Goal: Transaction & Acquisition: Purchase product/service

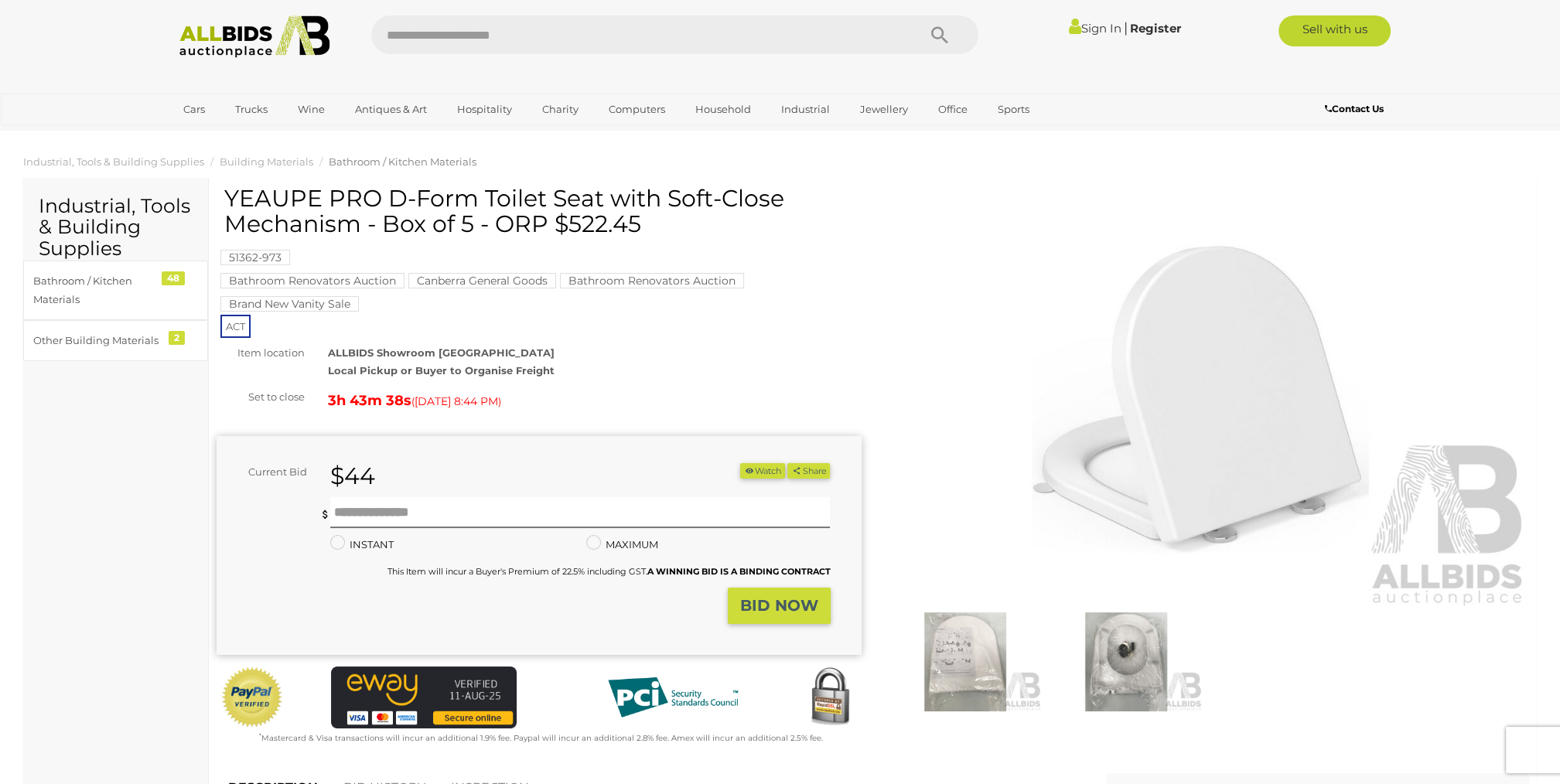
click at [1095, 28] on link "Sign In" at bounding box center [1095, 28] width 52 height 14
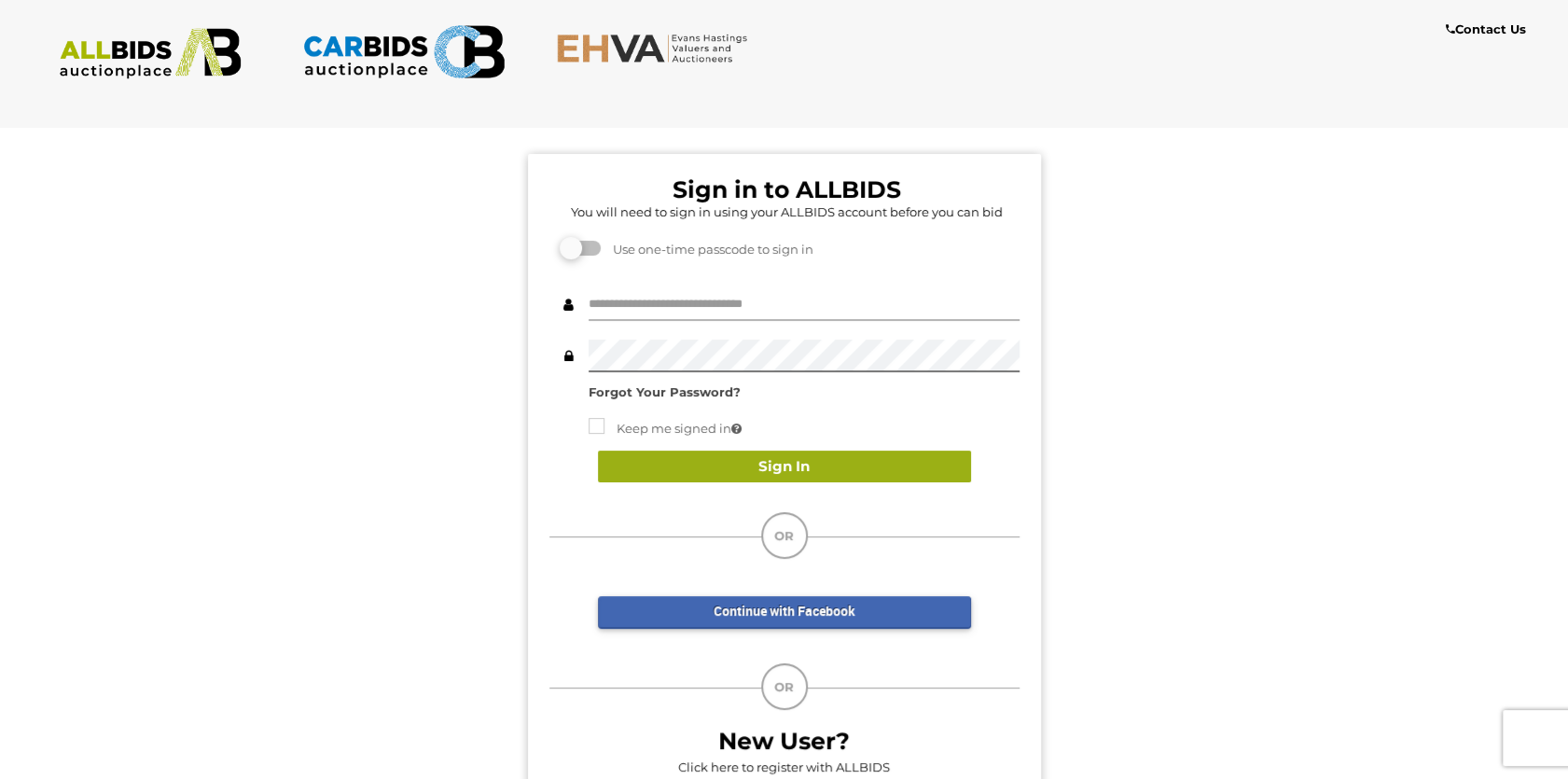
type input "***"
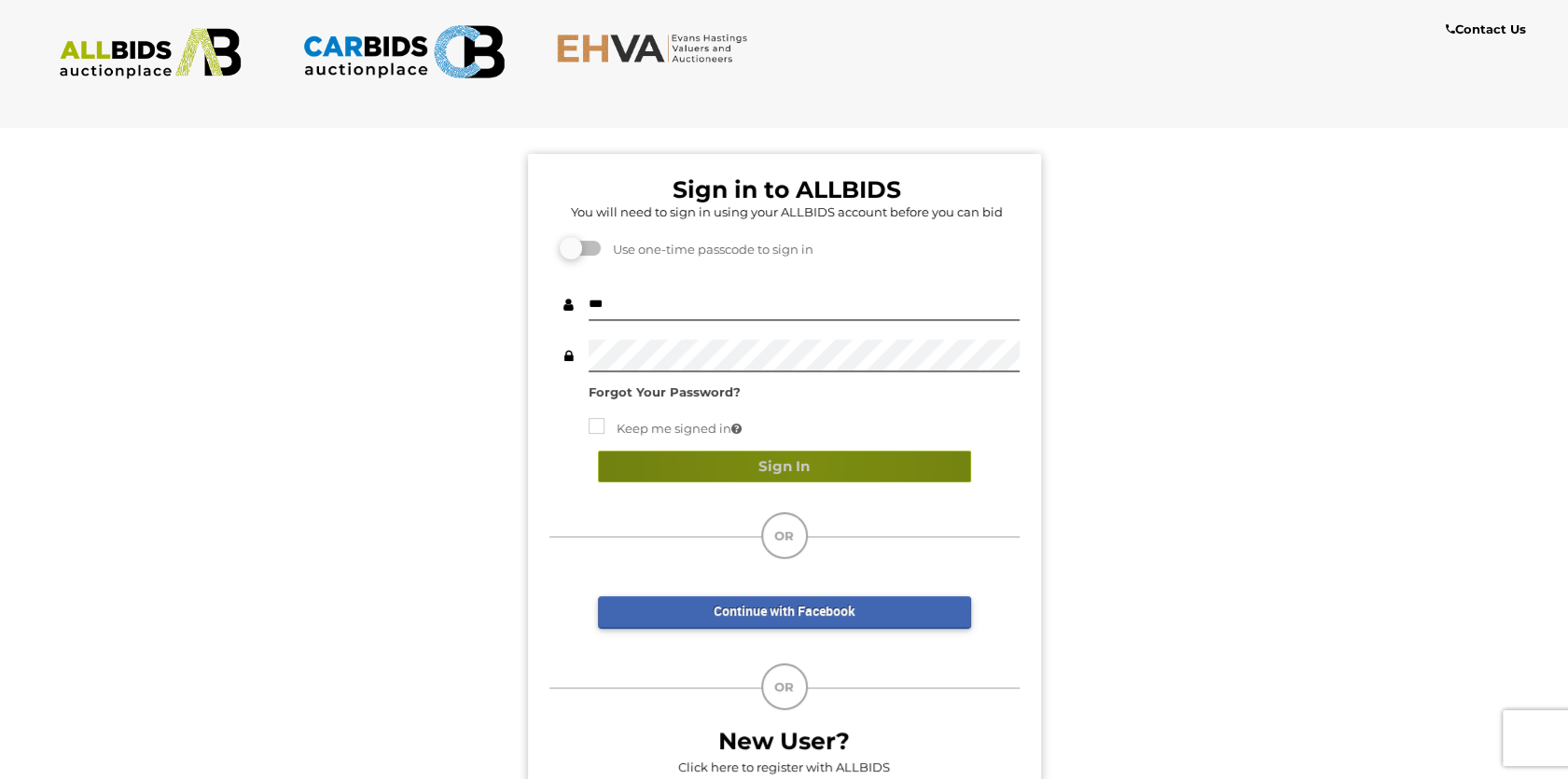
click at [805, 461] on button "Sign In" at bounding box center [784, 467] width 373 height 33
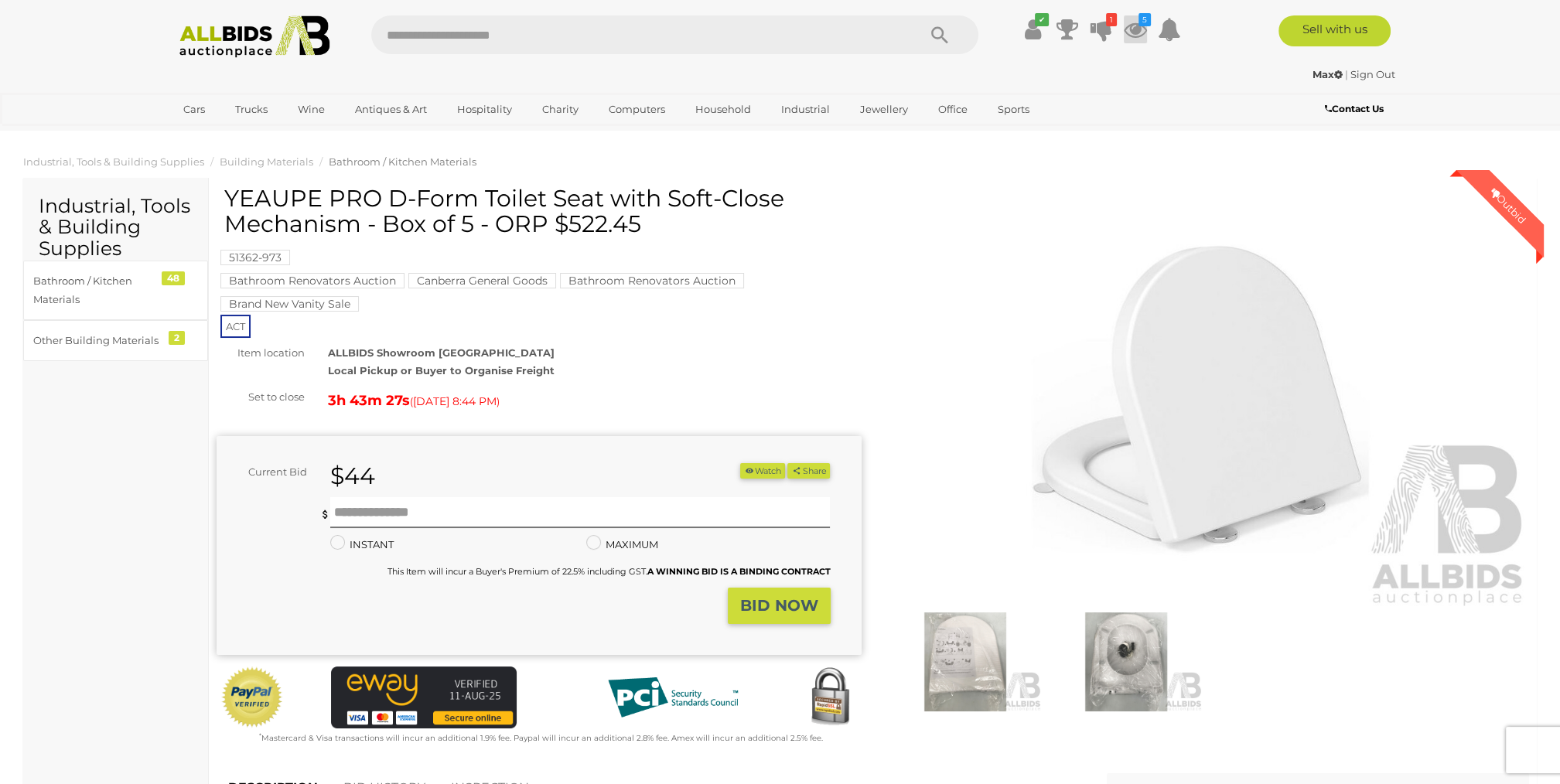
click at [1135, 33] on icon at bounding box center [1135, 29] width 23 height 28
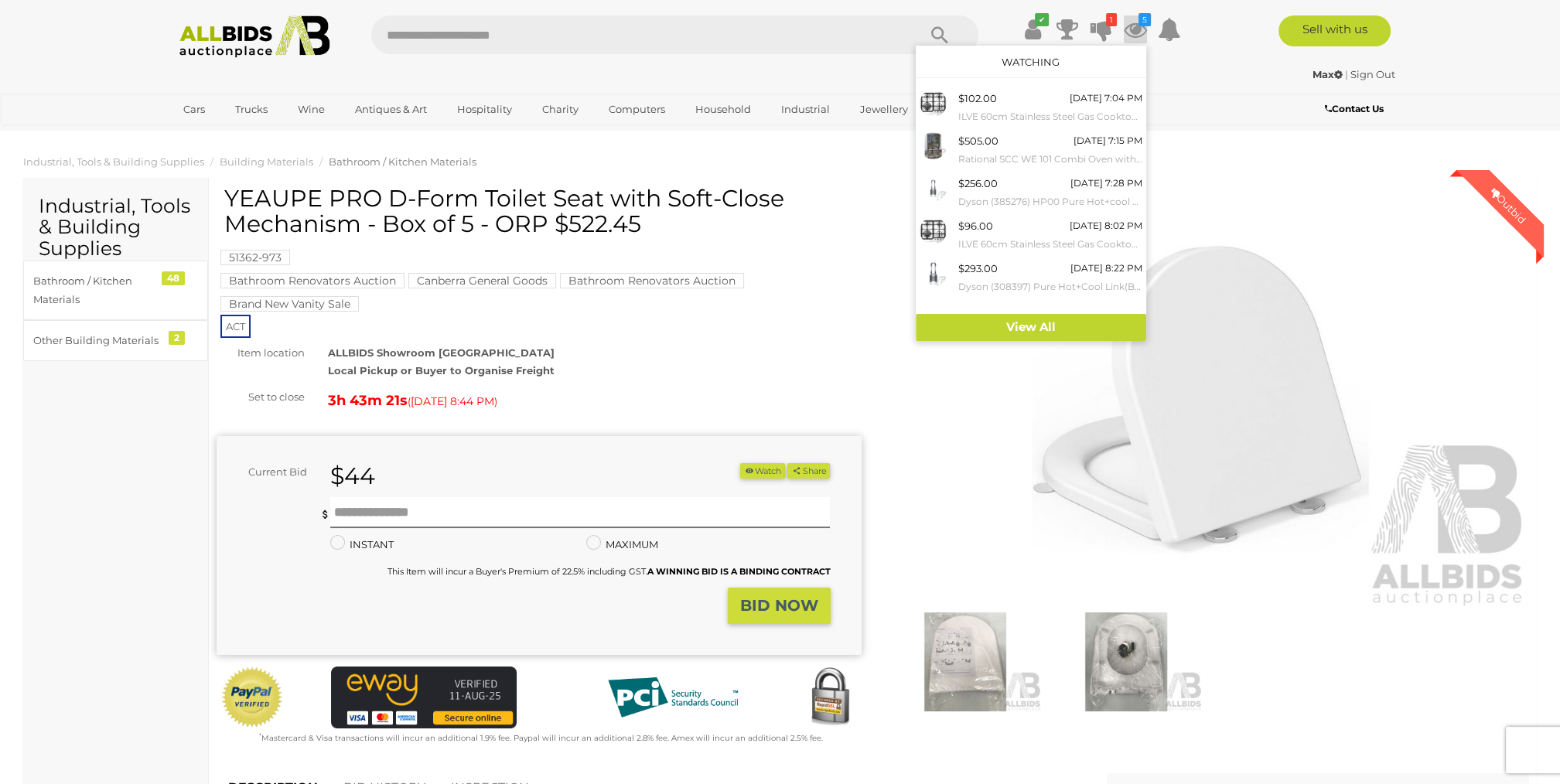
click at [1136, 28] on icon at bounding box center [1135, 29] width 23 height 28
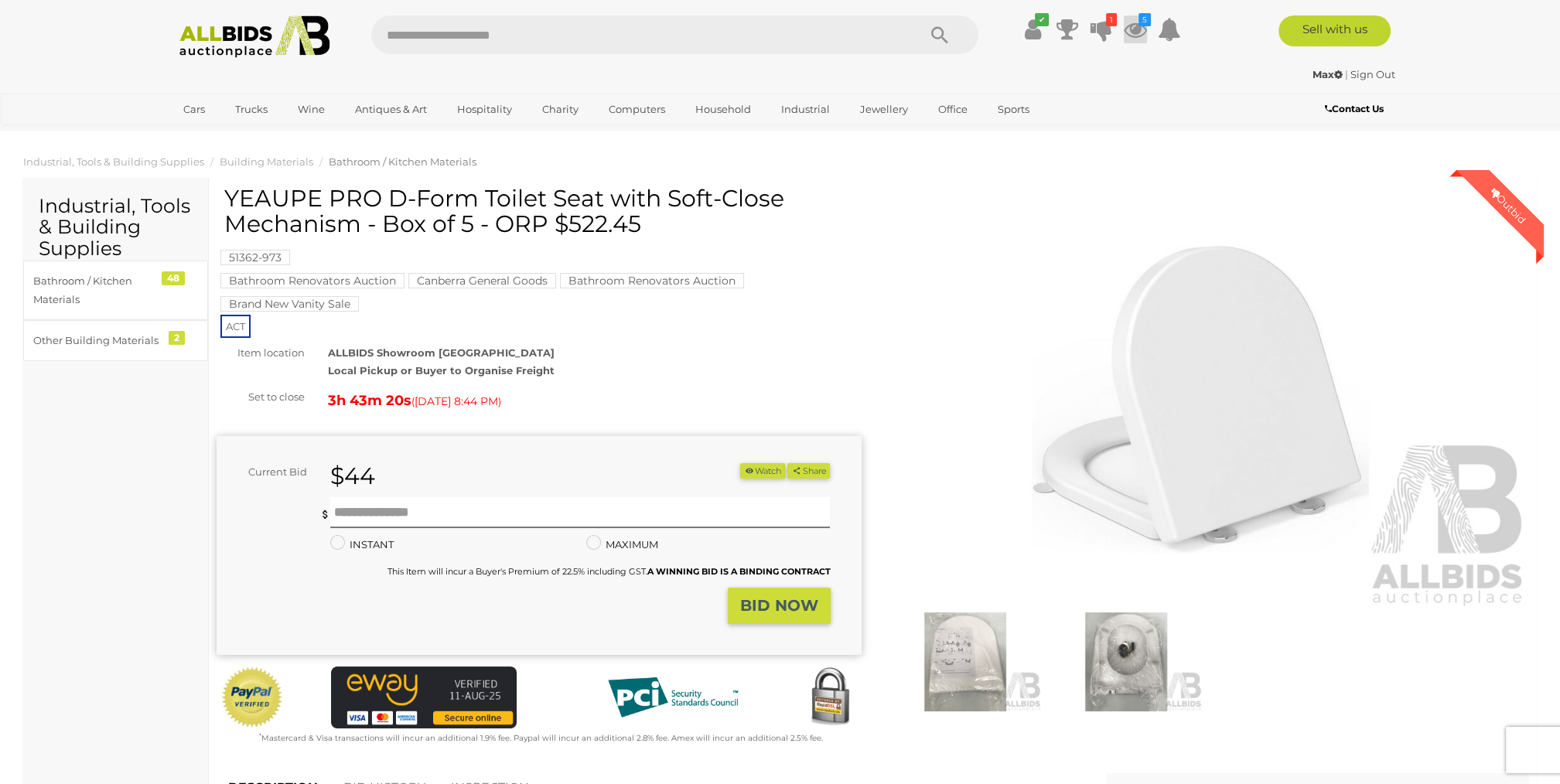
click at [1132, 33] on icon at bounding box center [1135, 29] width 23 height 28
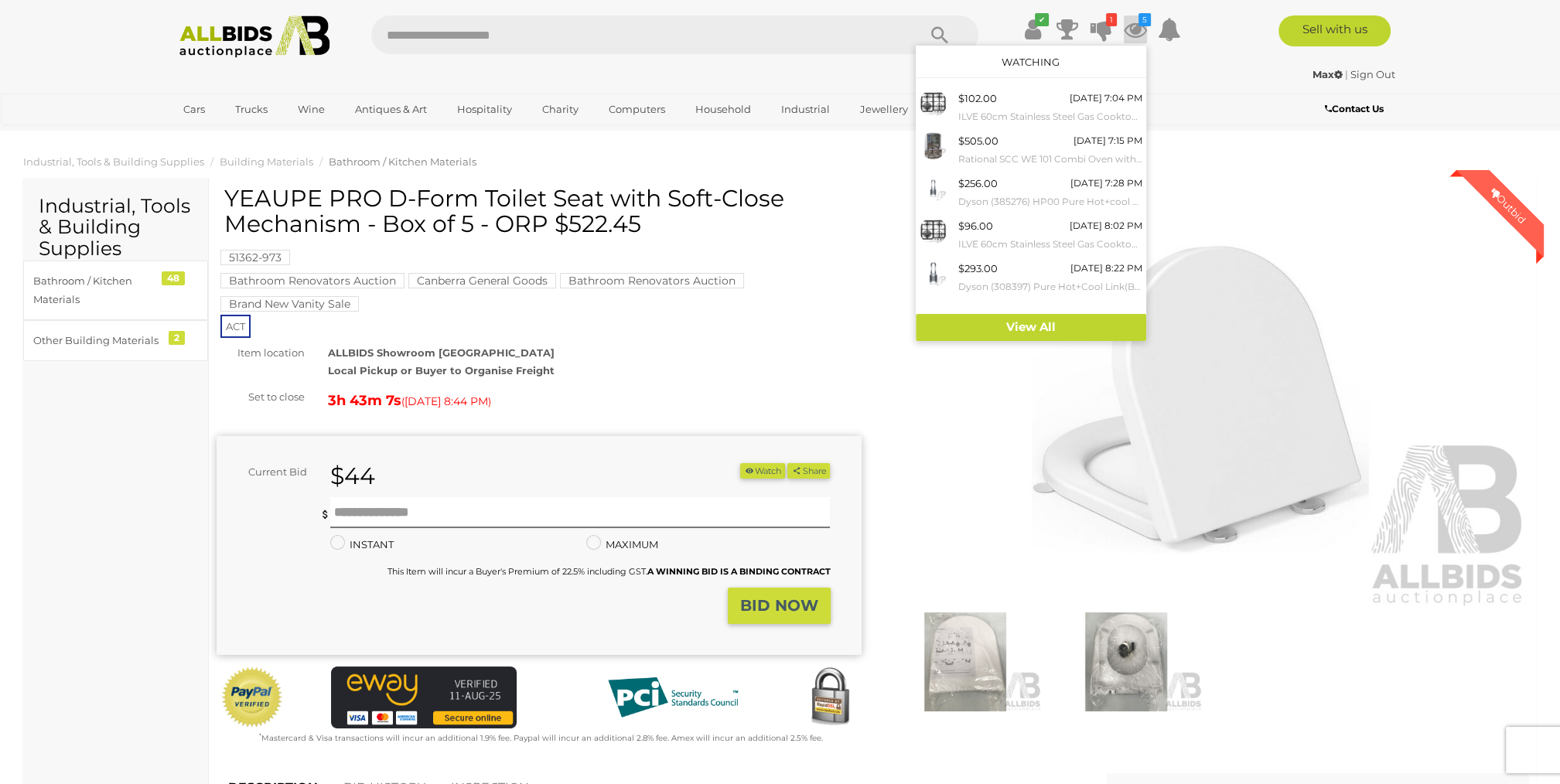
click at [1206, 87] on div "Max | Sign Out Max | Sign Out" at bounding box center [780, 77] width 1237 height 31
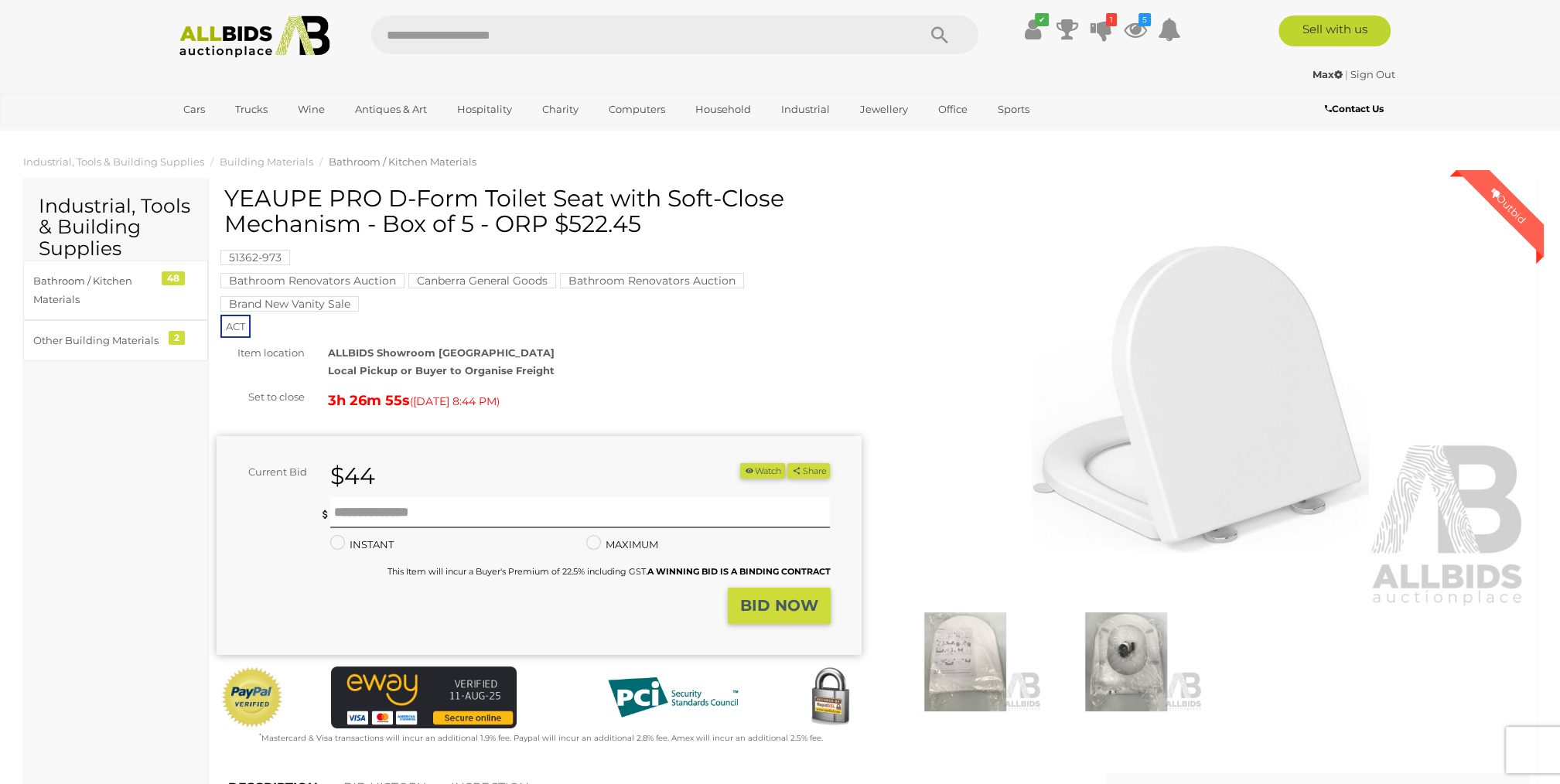
scroll to position [686, 0]
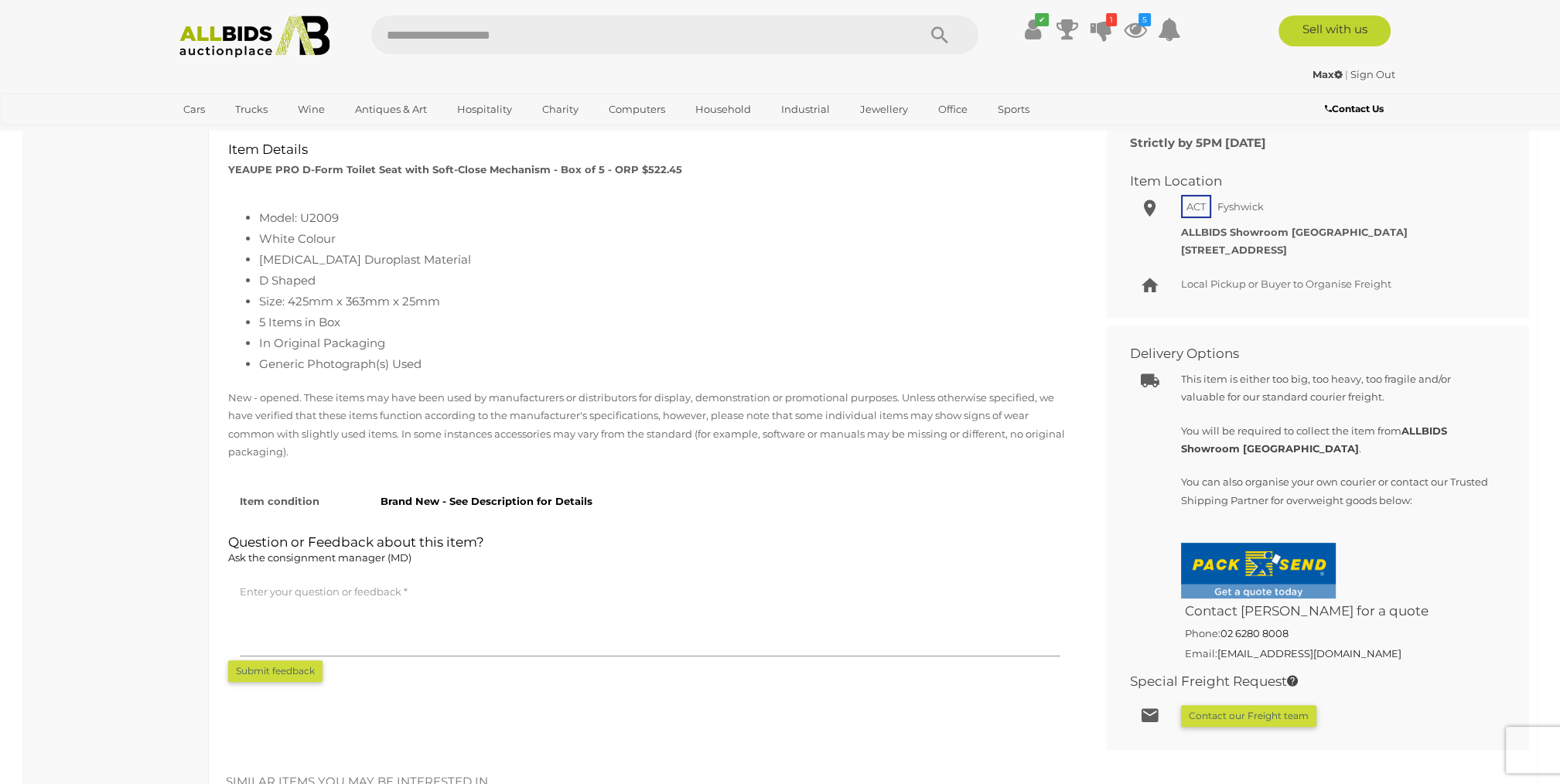
click at [1284, 71] on div "✔ Current Bids" at bounding box center [780, 65] width 1560 height 130
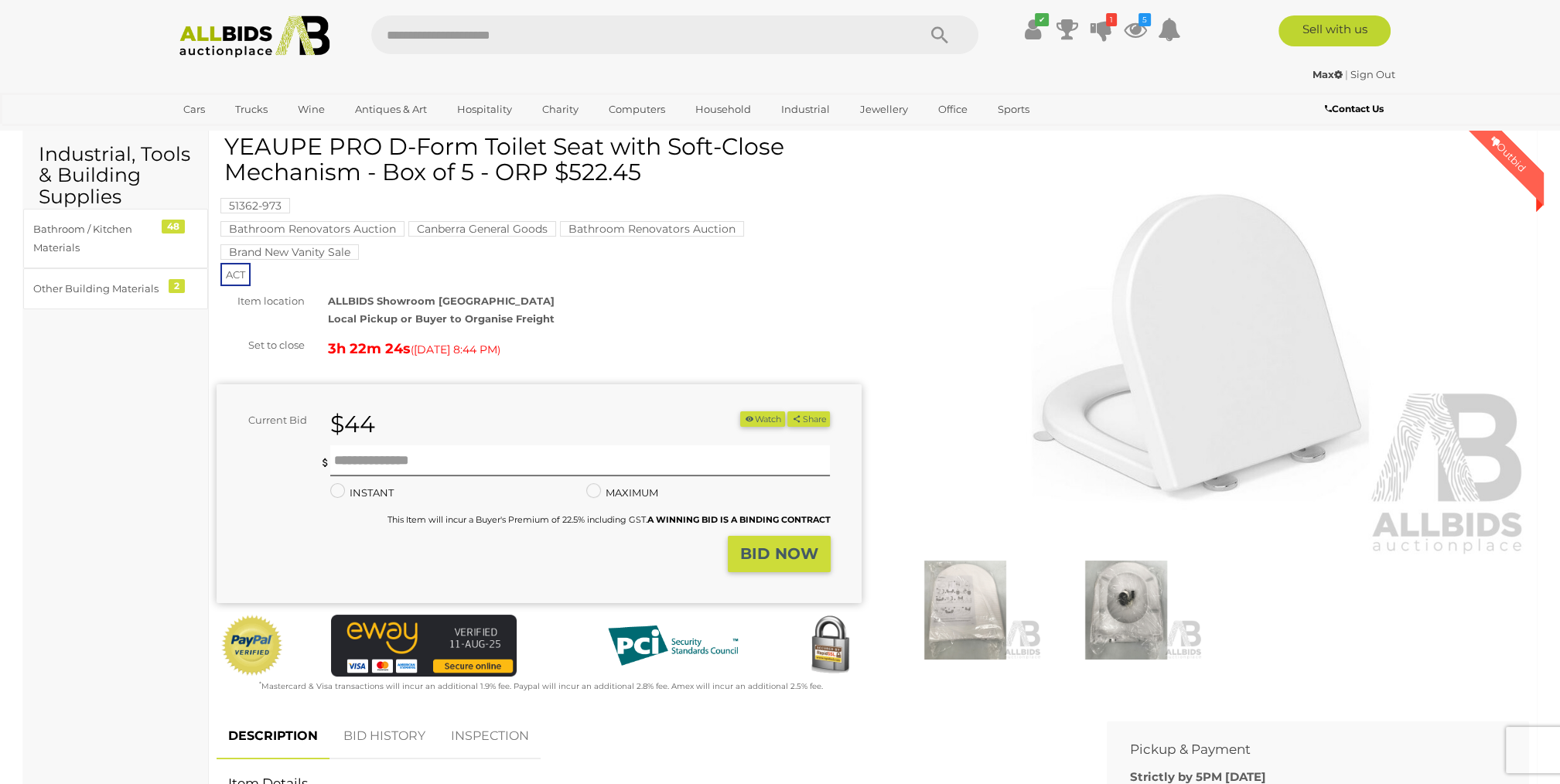
scroll to position [6, 0]
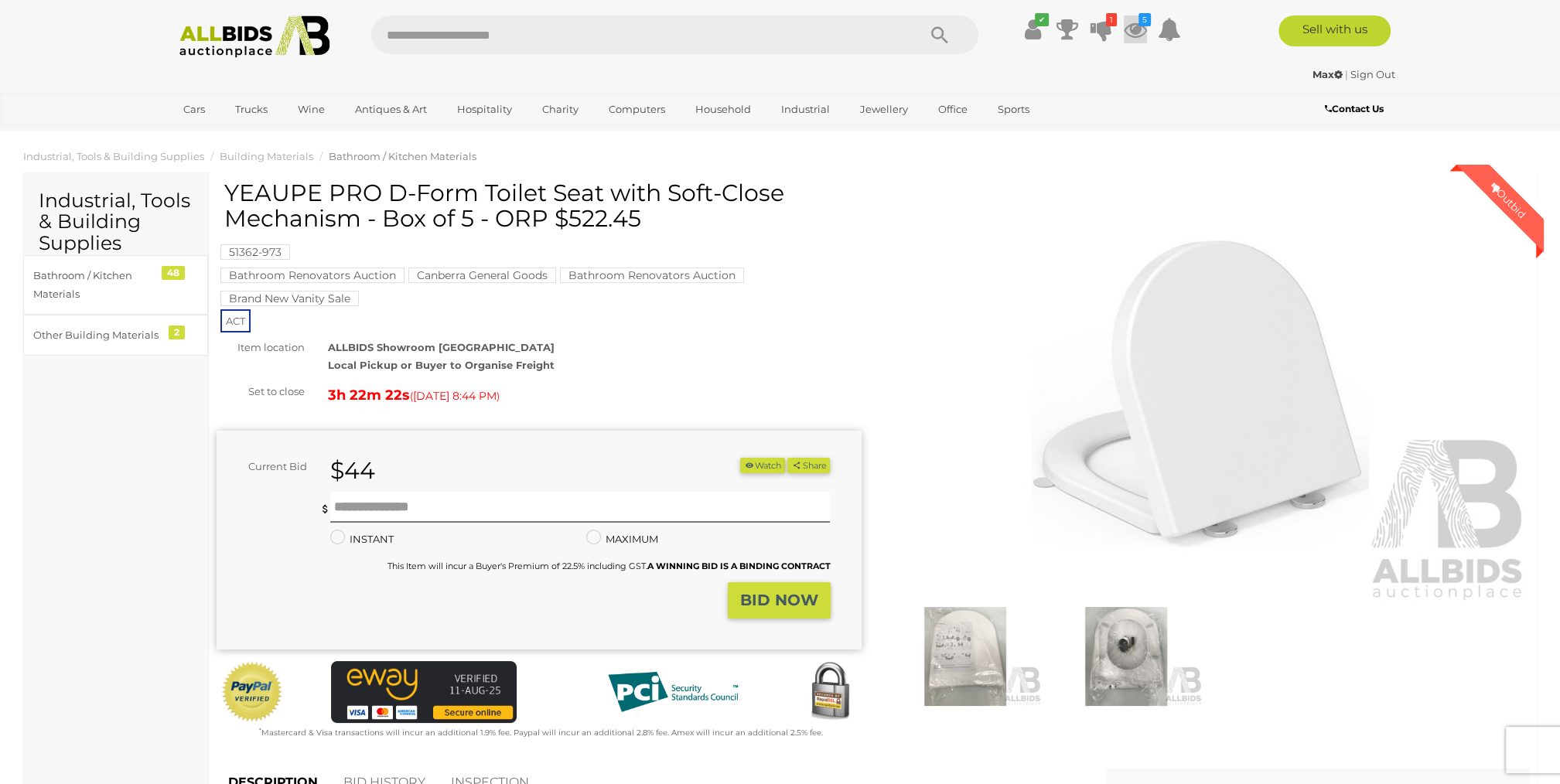
click at [1134, 25] on icon at bounding box center [1135, 29] width 23 height 28
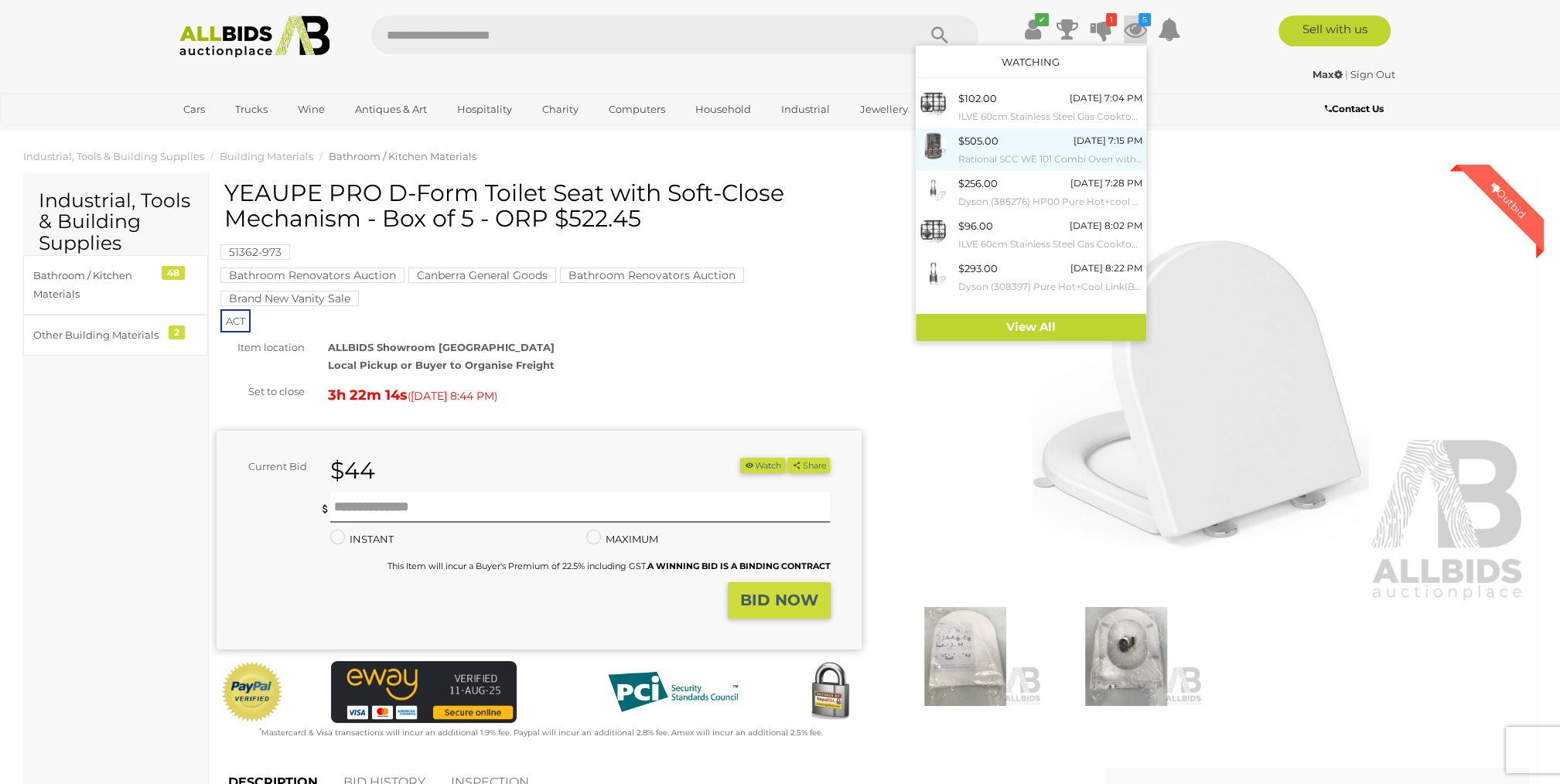
click at [1035, 158] on small "Rational SCC WE 101 Combi Oven with 10 Slot Cooling Rack Stand" at bounding box center [1051, 159] width 184 height 17
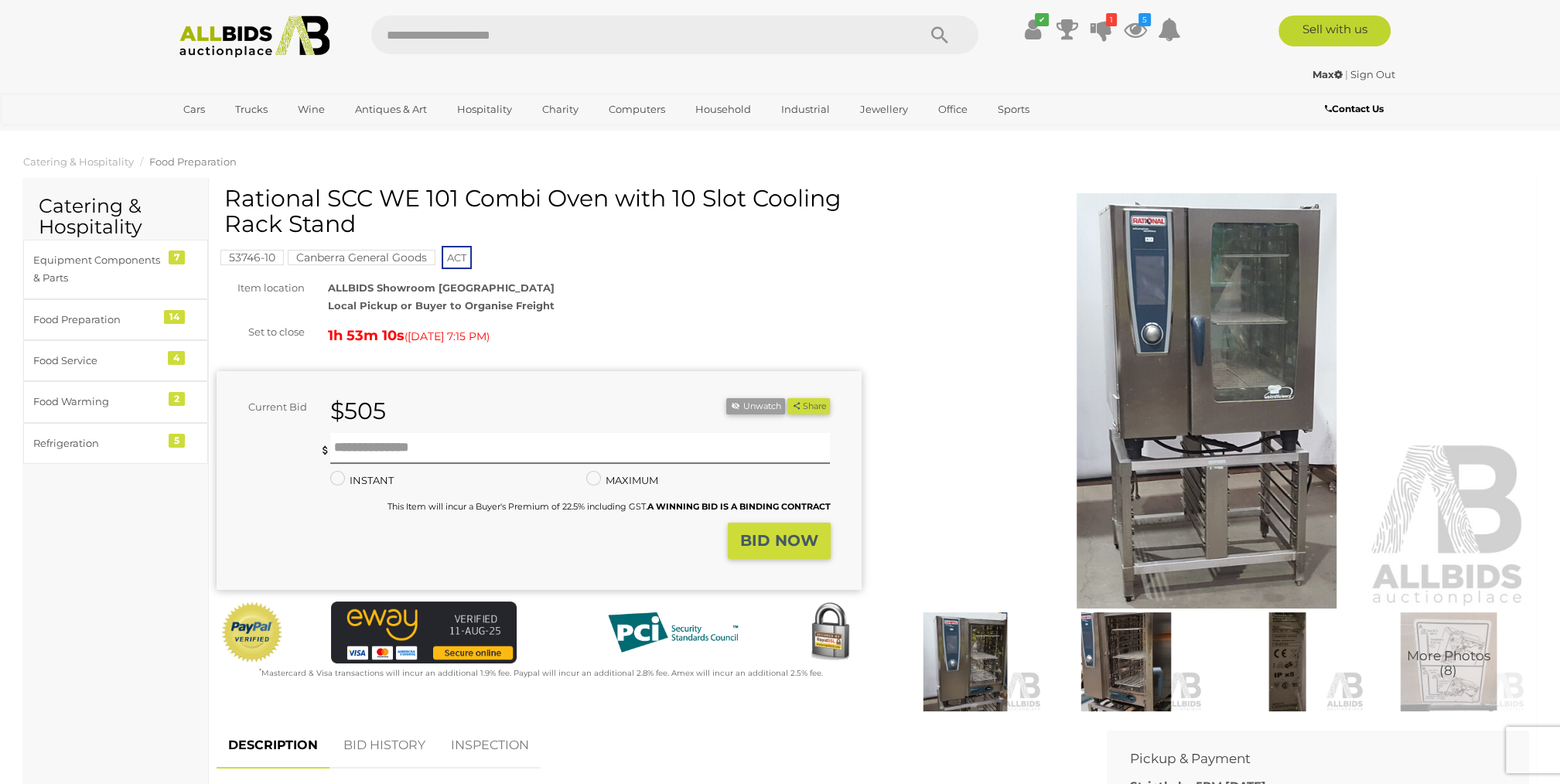
click at [1223, 336] on img at bounding box center [1207, 400] width 645 height 415
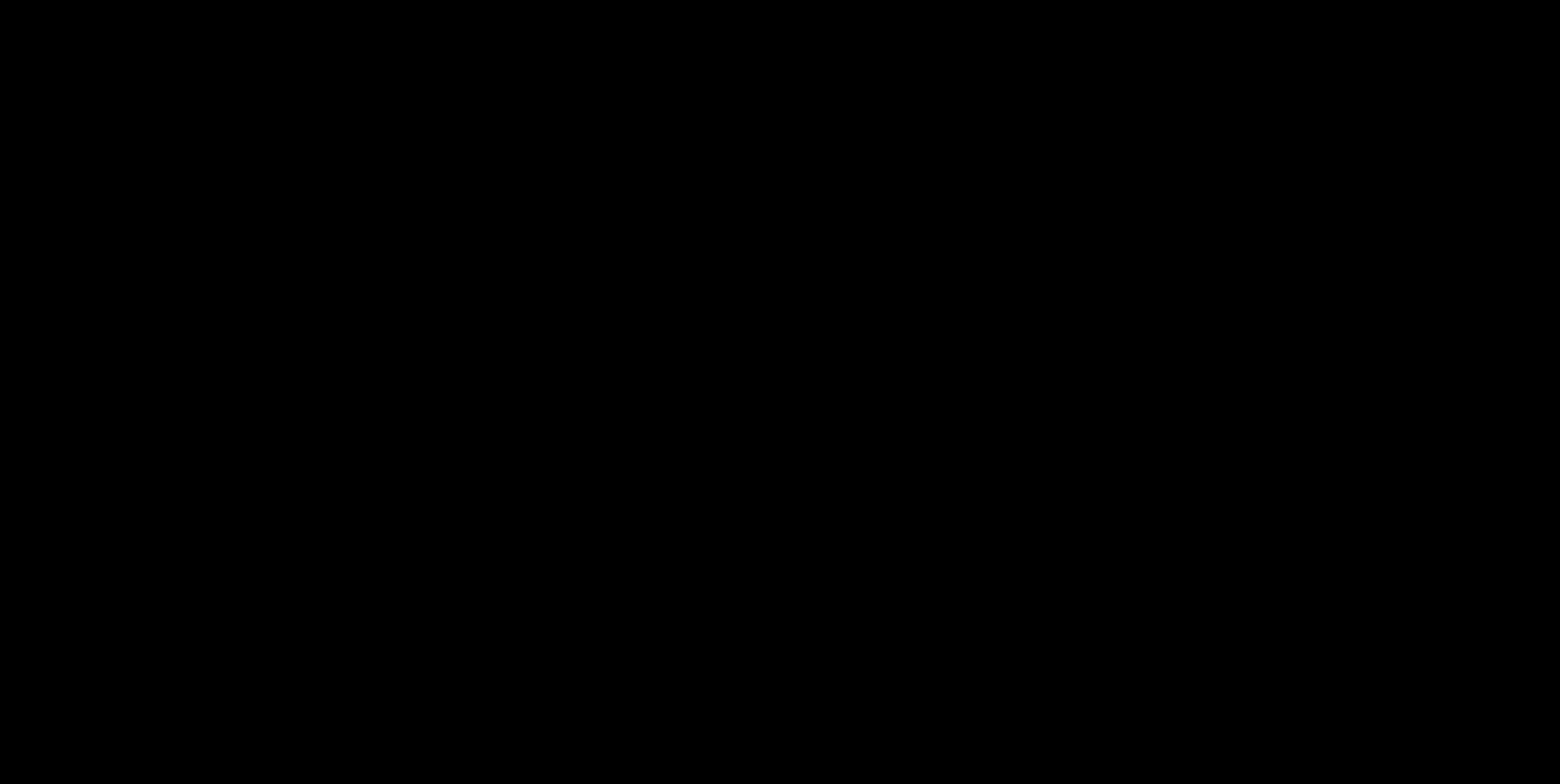
click at [1222, 335] on div at bounding box center [780, 350] width 1560 height 626
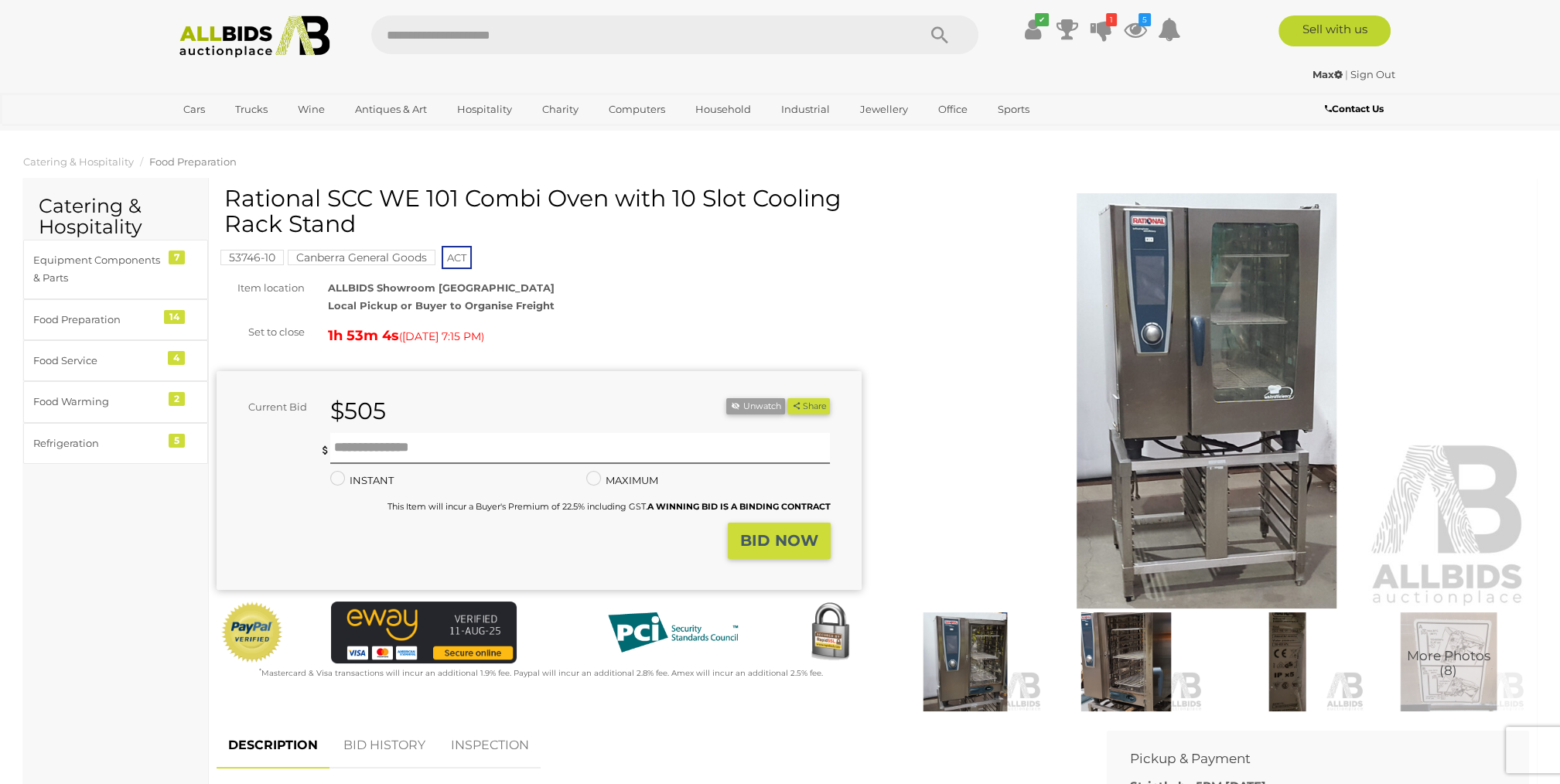
click at [1230, 315] on img at bounding box center [1207, 400] width 645 height 415
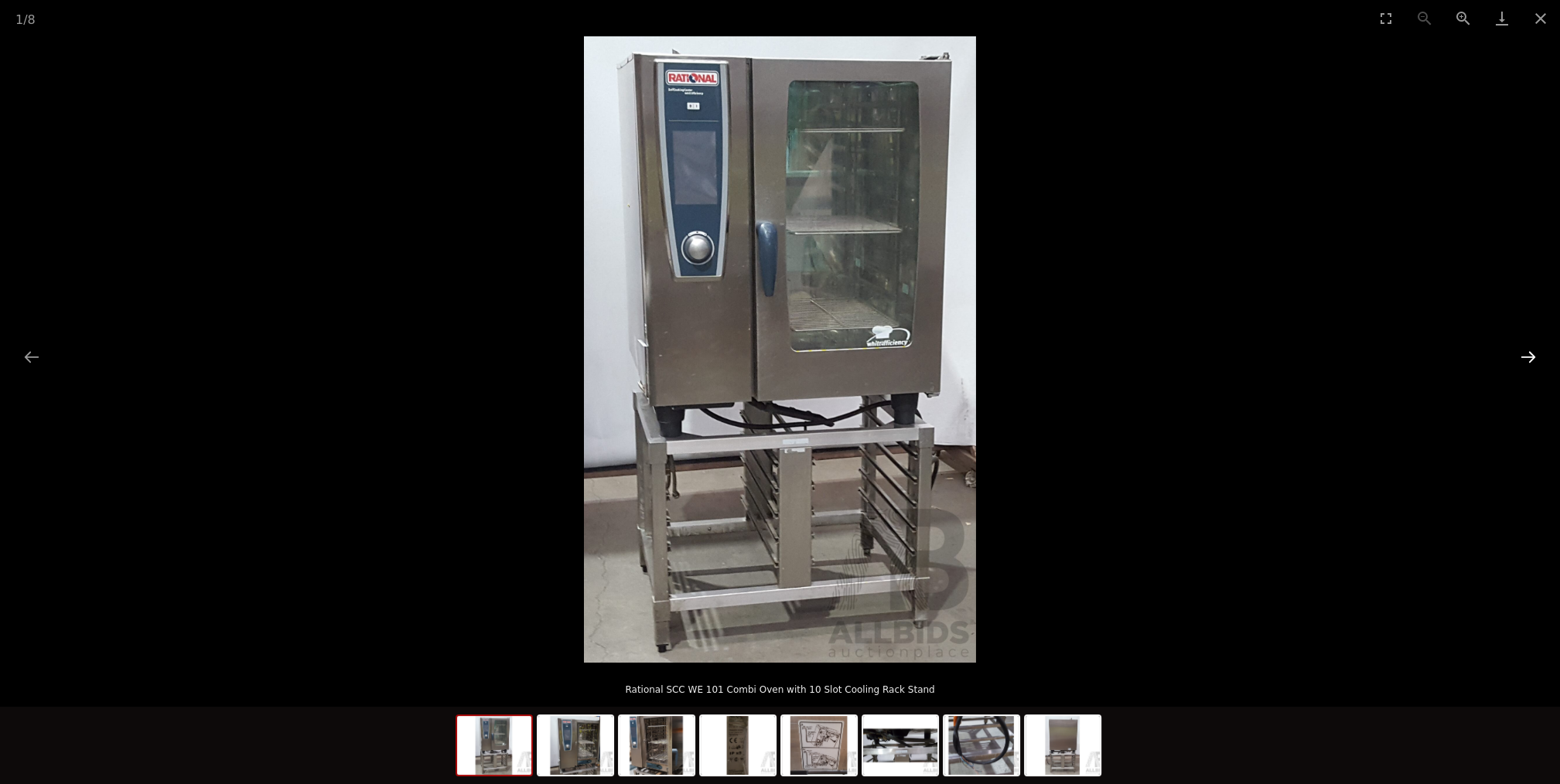
click at [1528, 359] on button "Next slide" at bounding box center [1528, 357] width 33 height 30
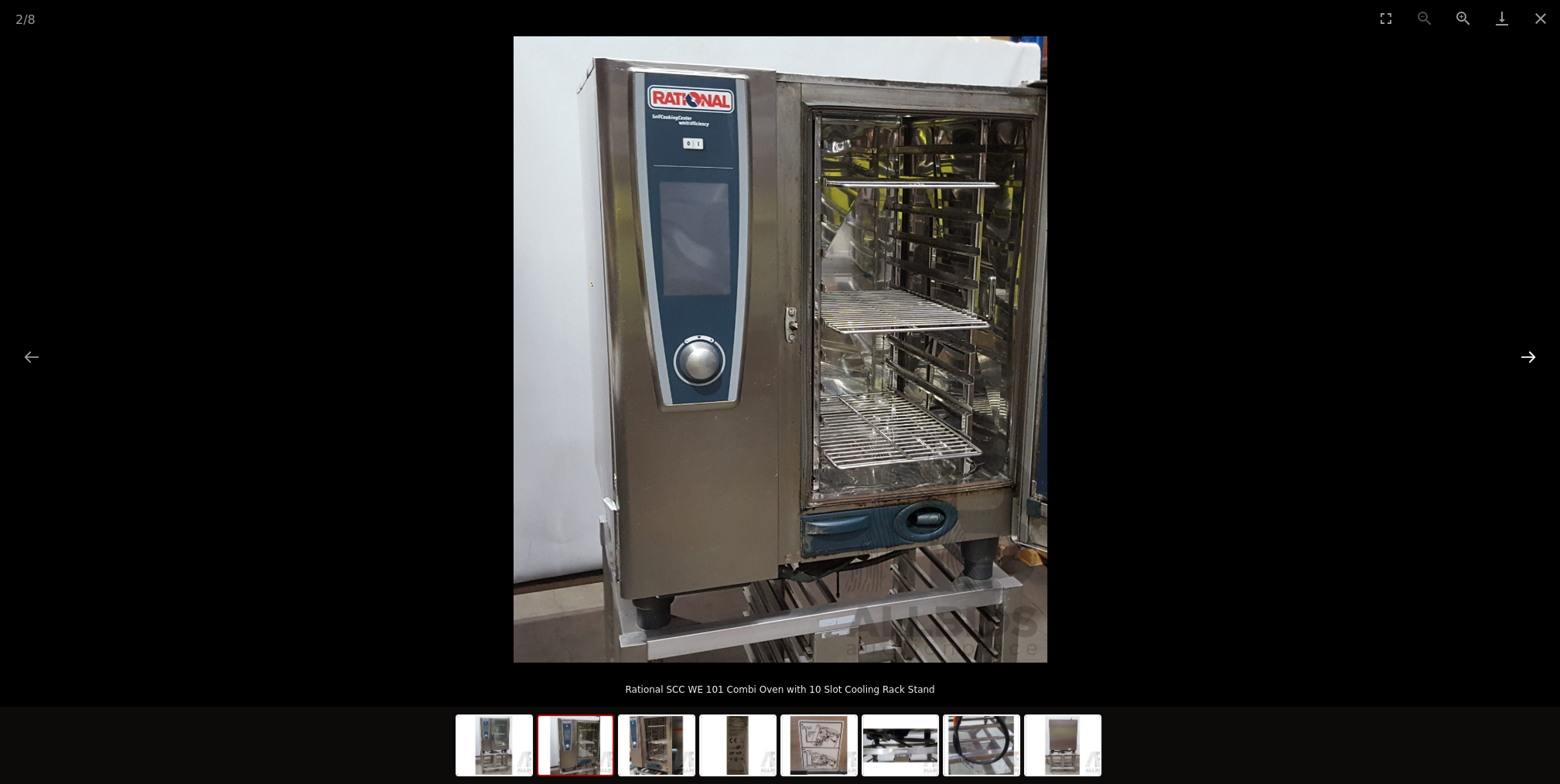
click at [1528, 359] on button "Next slide" at bounding box center [1528, 357] width 33 height 30
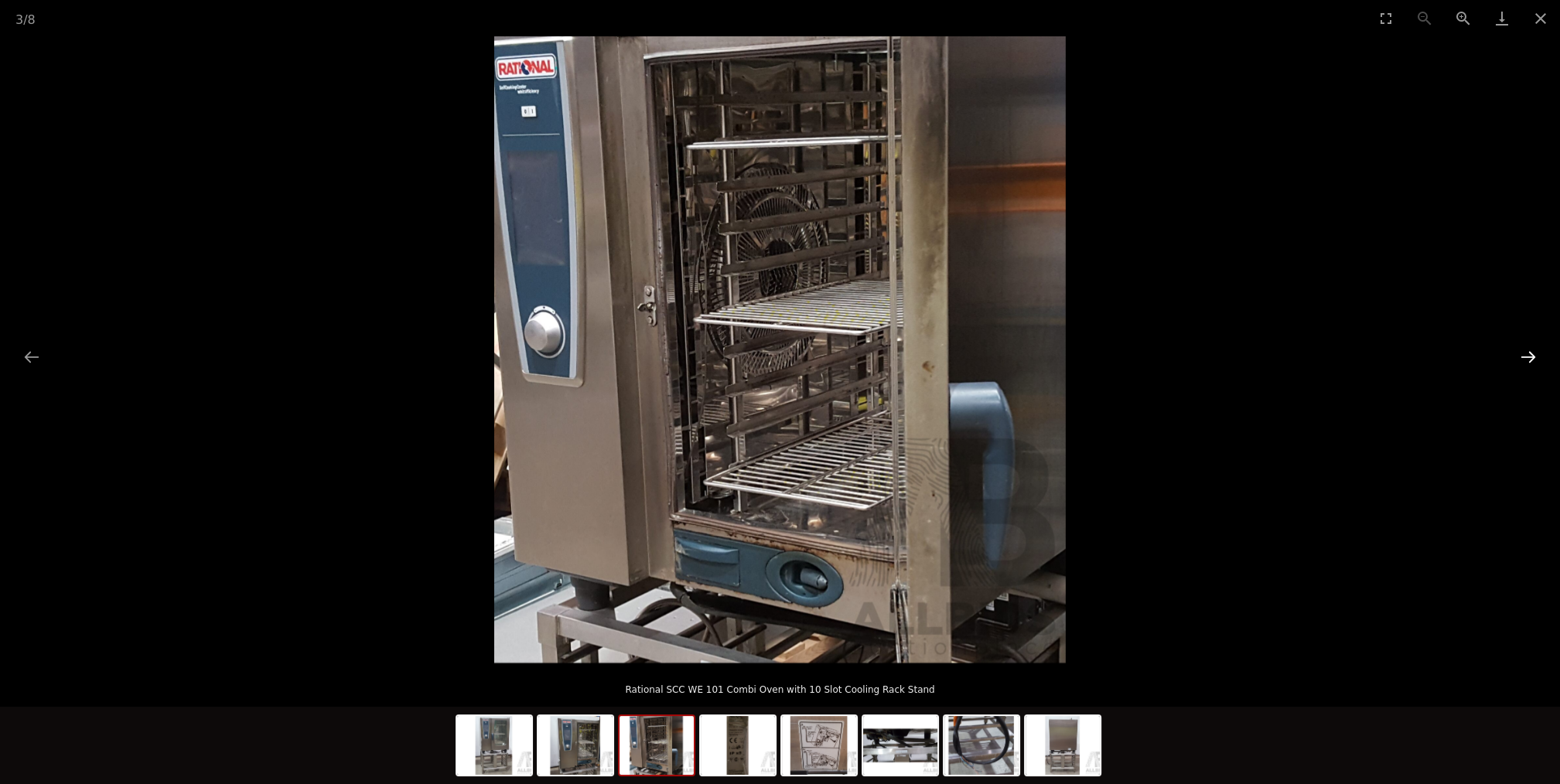
click at [1525, 357] on button "Next slide" at bounding box center [1528, 357] width 33 height 30
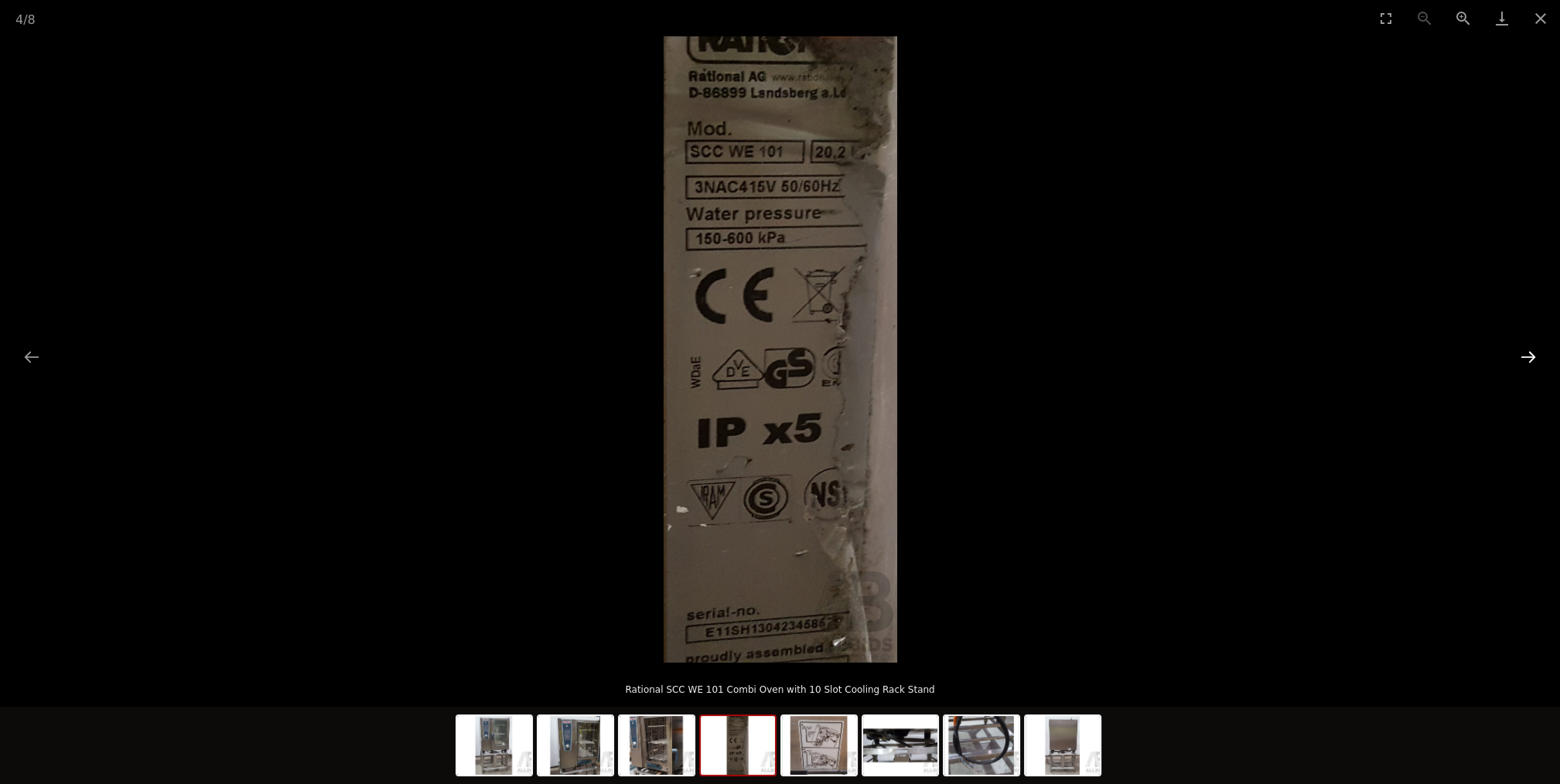
click at [1524, 356] on button "Next slide" at bounding box center [1528, 357] width 33 height 30
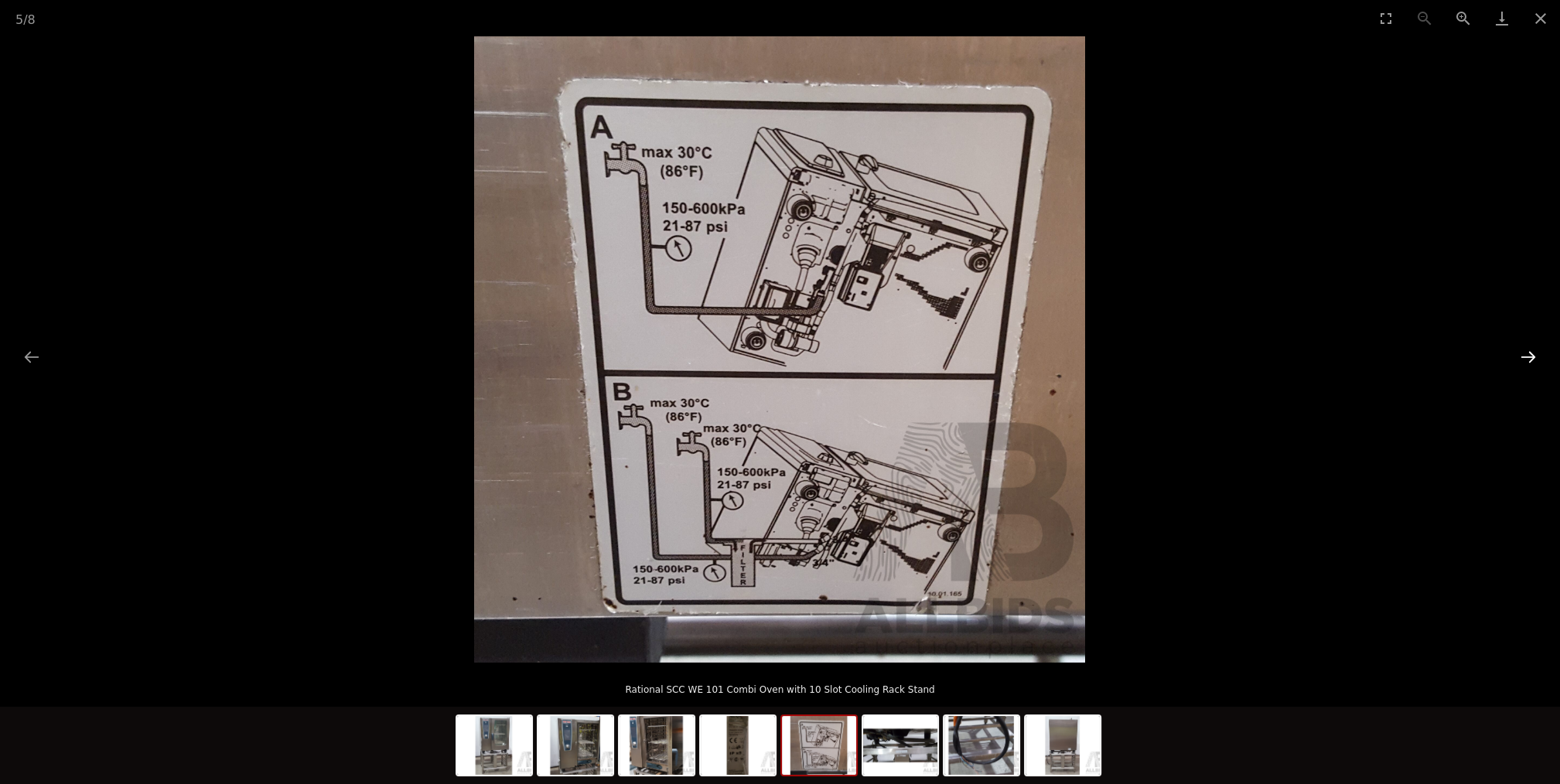
click at [1529, 350] on button "Next slide" at bounding box center [1528, 357] width 33 height 30
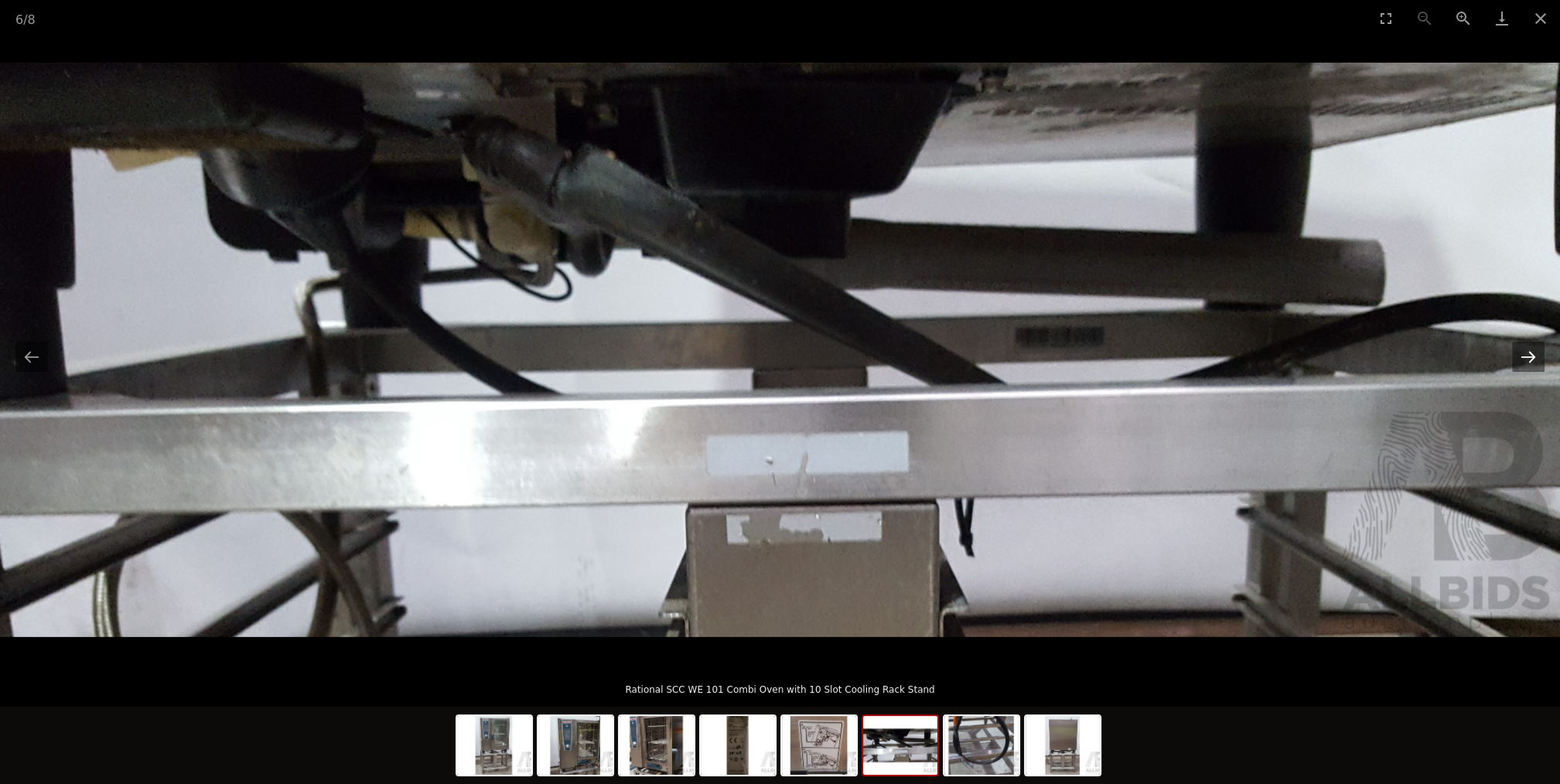
click at [1529, 350] on button "Next slide" at bounding box center [1528, 357] width 33 height 30
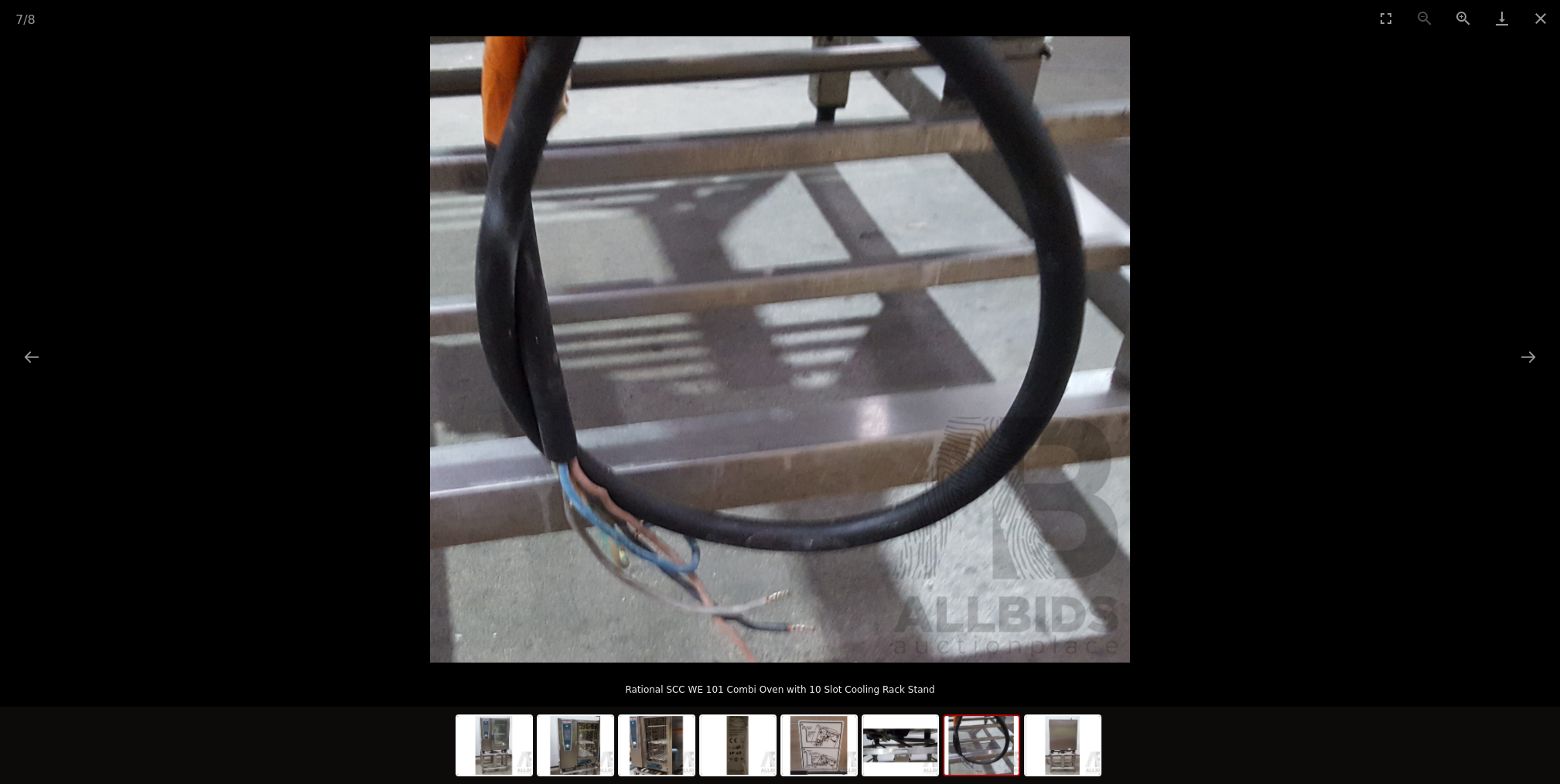
click at [1533, 338] on picture at bounding box center [780, 350] width 1560 height 626
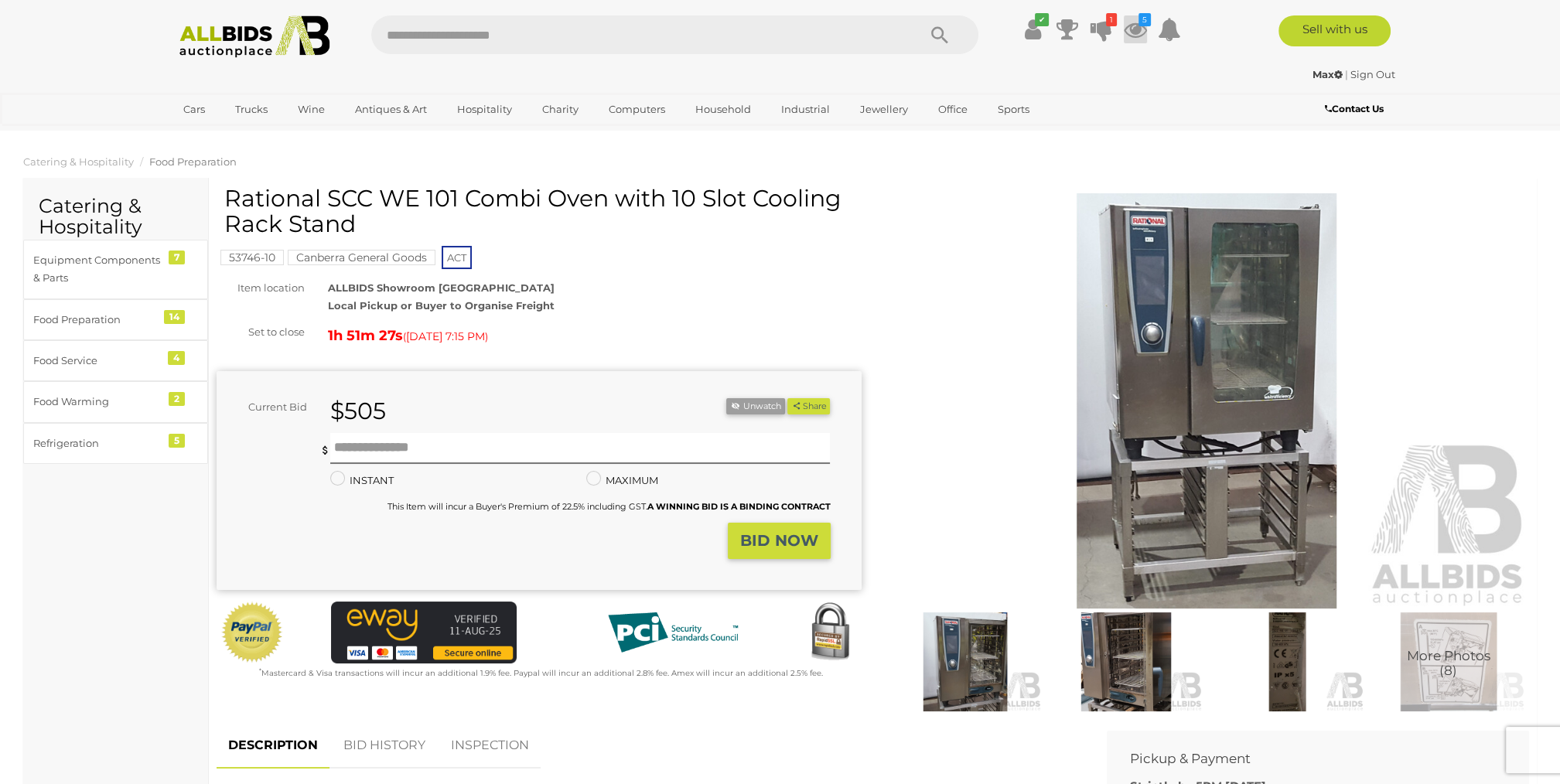
click at [1135, 28] on icon at bounding box center [1135, 29] width 23 height 28
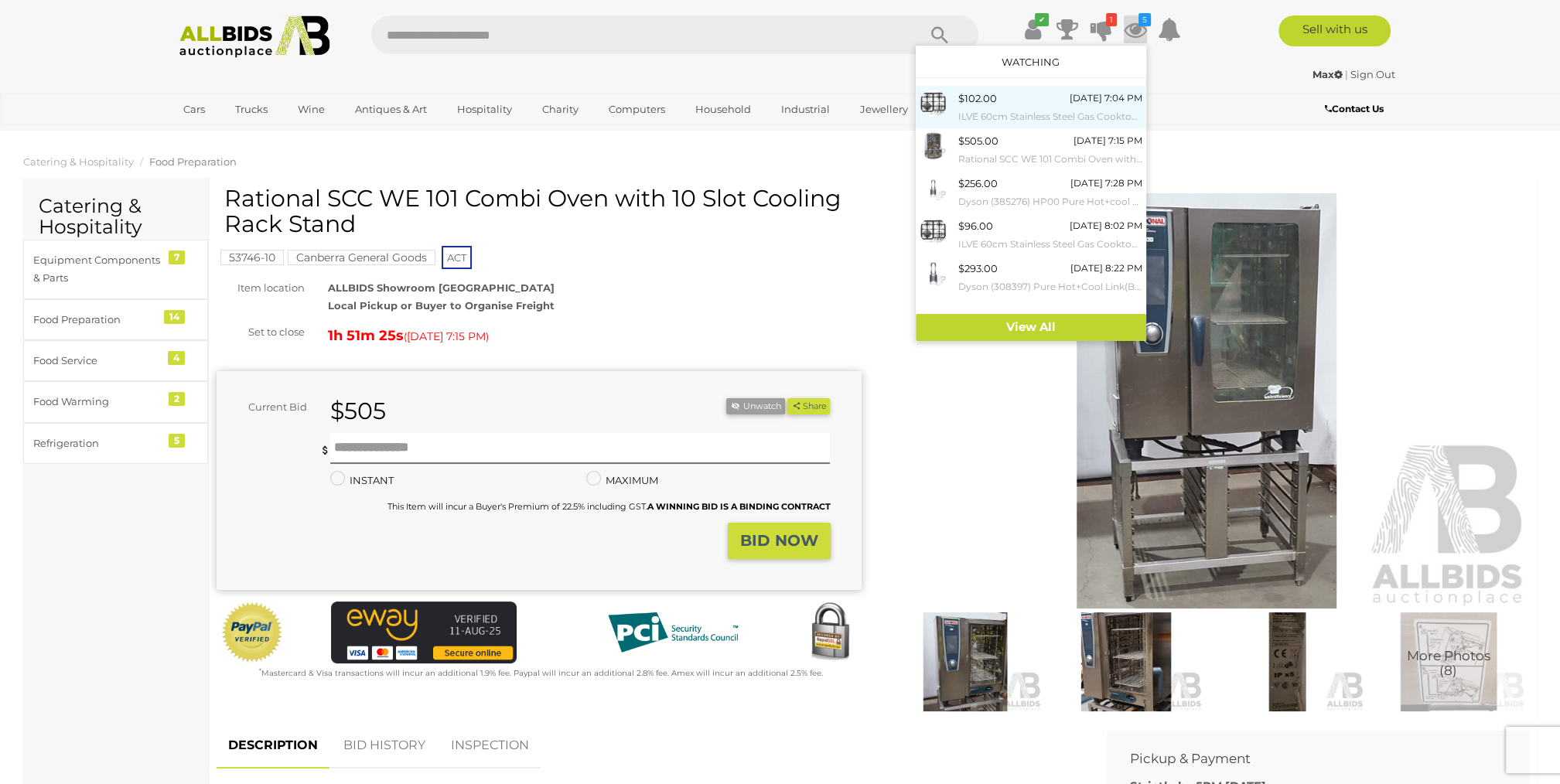
click at [1073, 105] on div "$102.00 Today 7:04 PM ILVE 60cm Stainless Steel Gas Cooktop HCL60CKSS - ORP $99…" at bounding box center [1051, 107] width 184 height 35
